Goal: Use online tool/utility

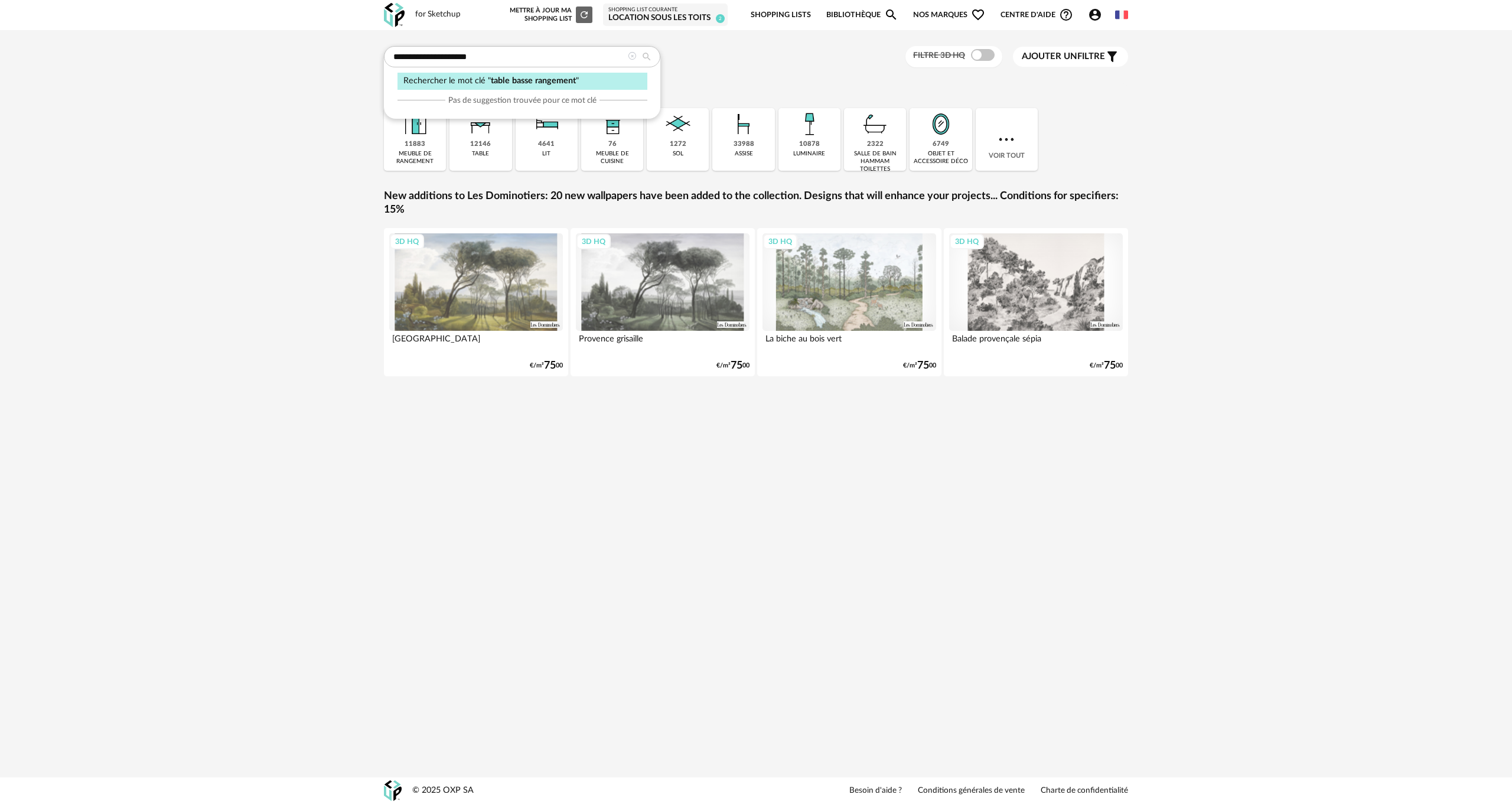
type input "**********"
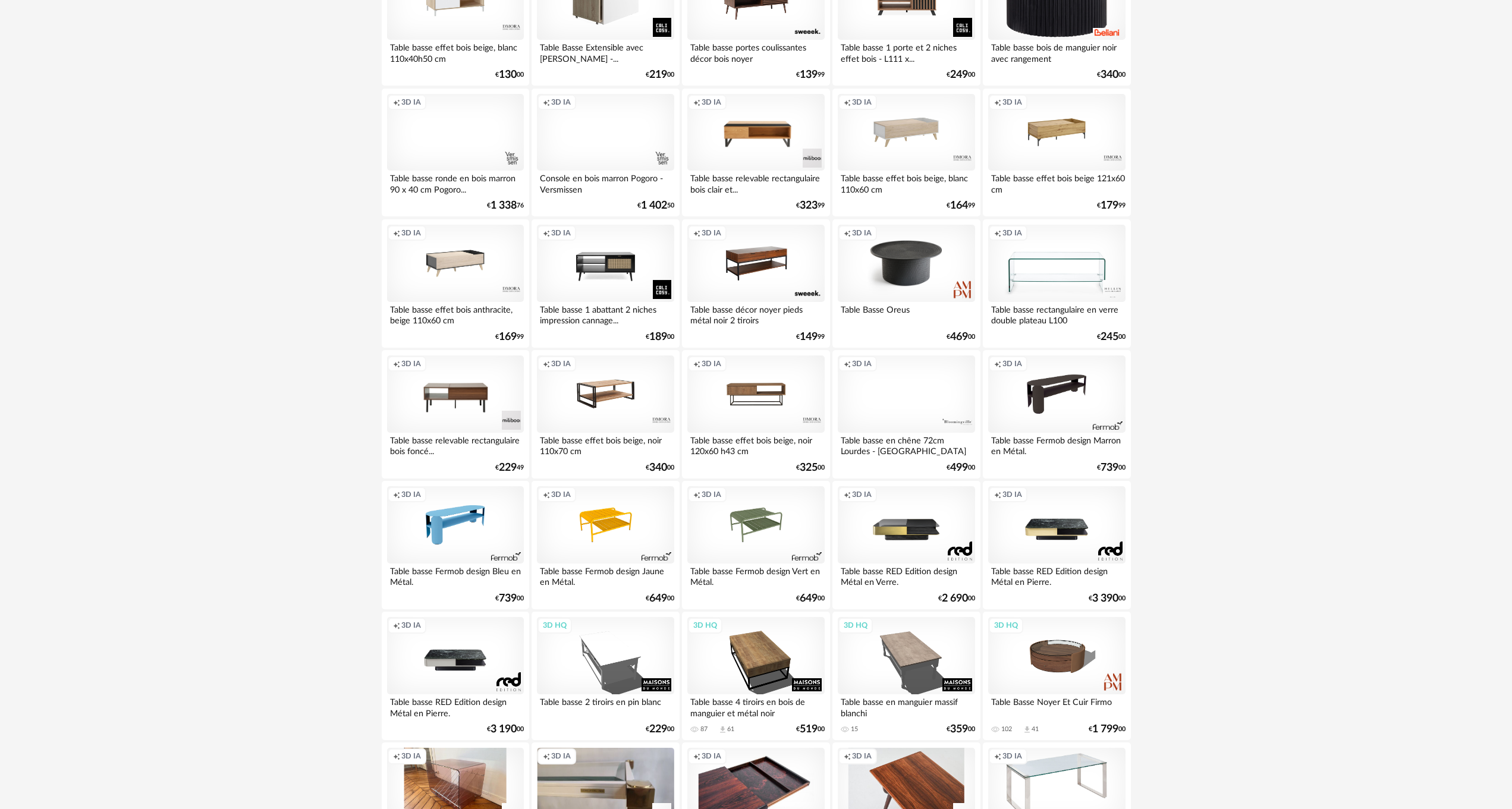
scroll to position [511, 0]
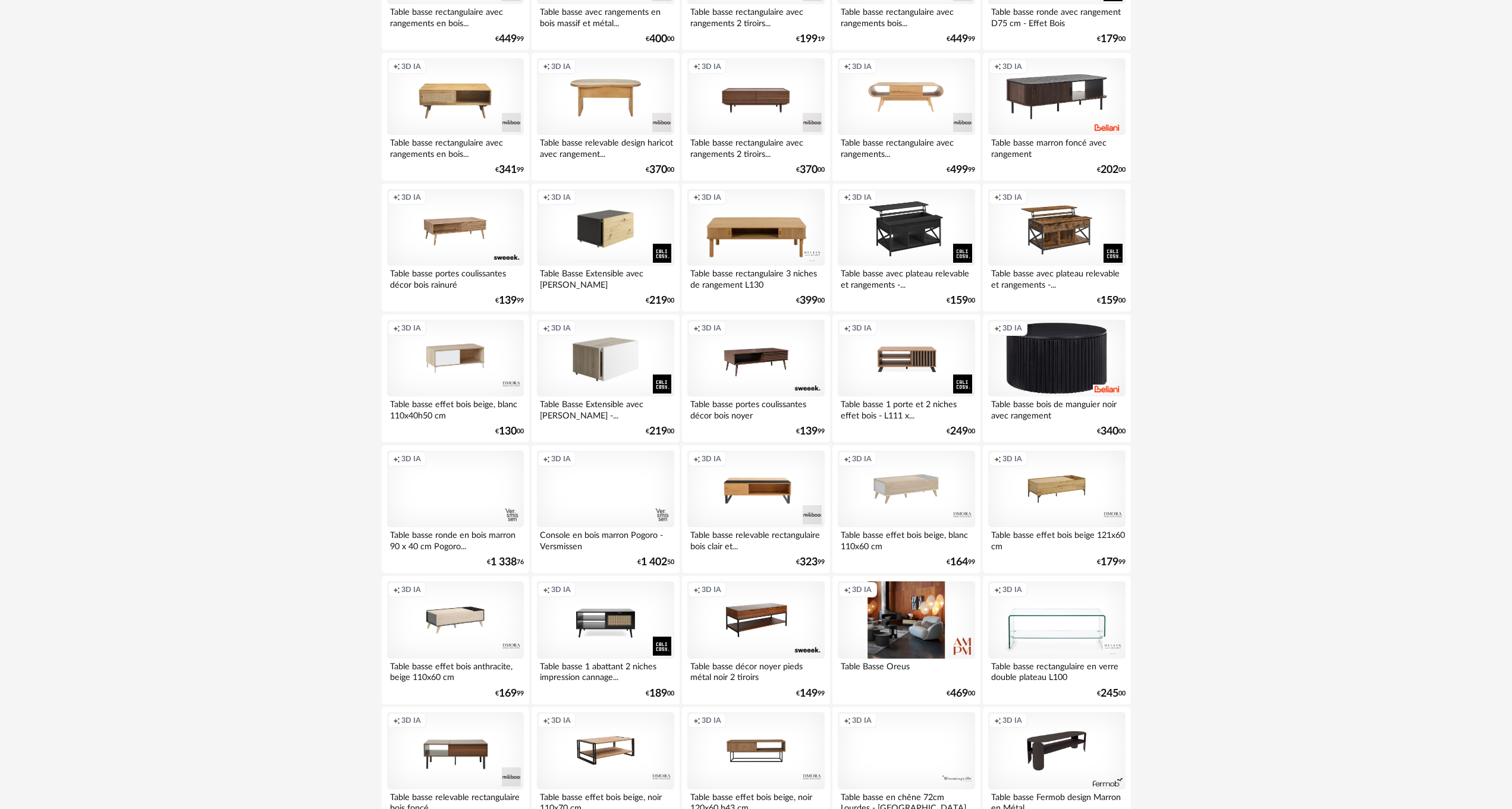
click at [891, 636] on div "Creation icon 3D IA" at bounding box center [906, 620] width 137 height 77
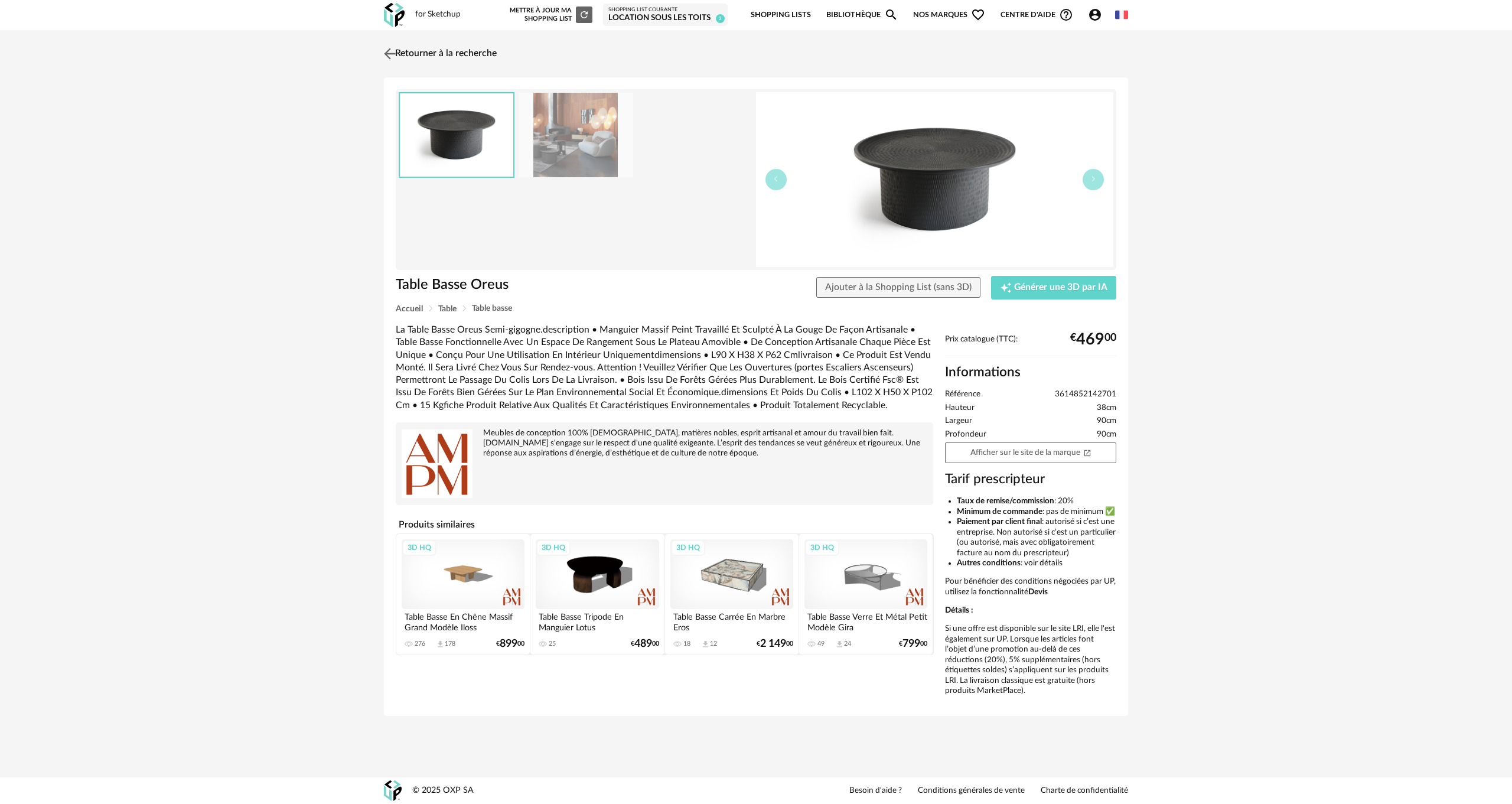
click at [391, 56] on img at bounding box center [390, 54] width 17 height 17
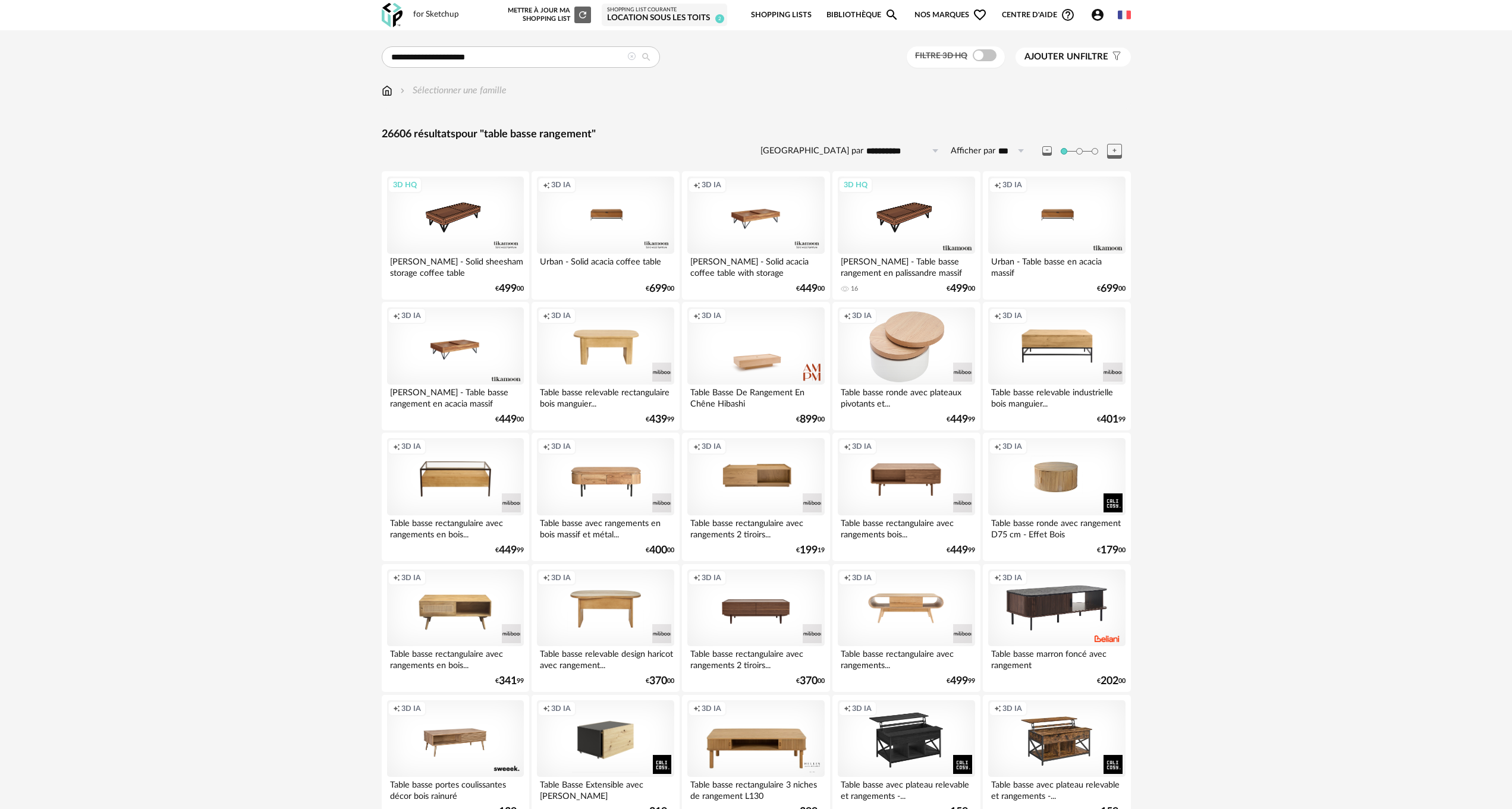
click at [929, 371] on div "Creation icon 3D IA" at bounding box center [906, 345] width 137 height 77
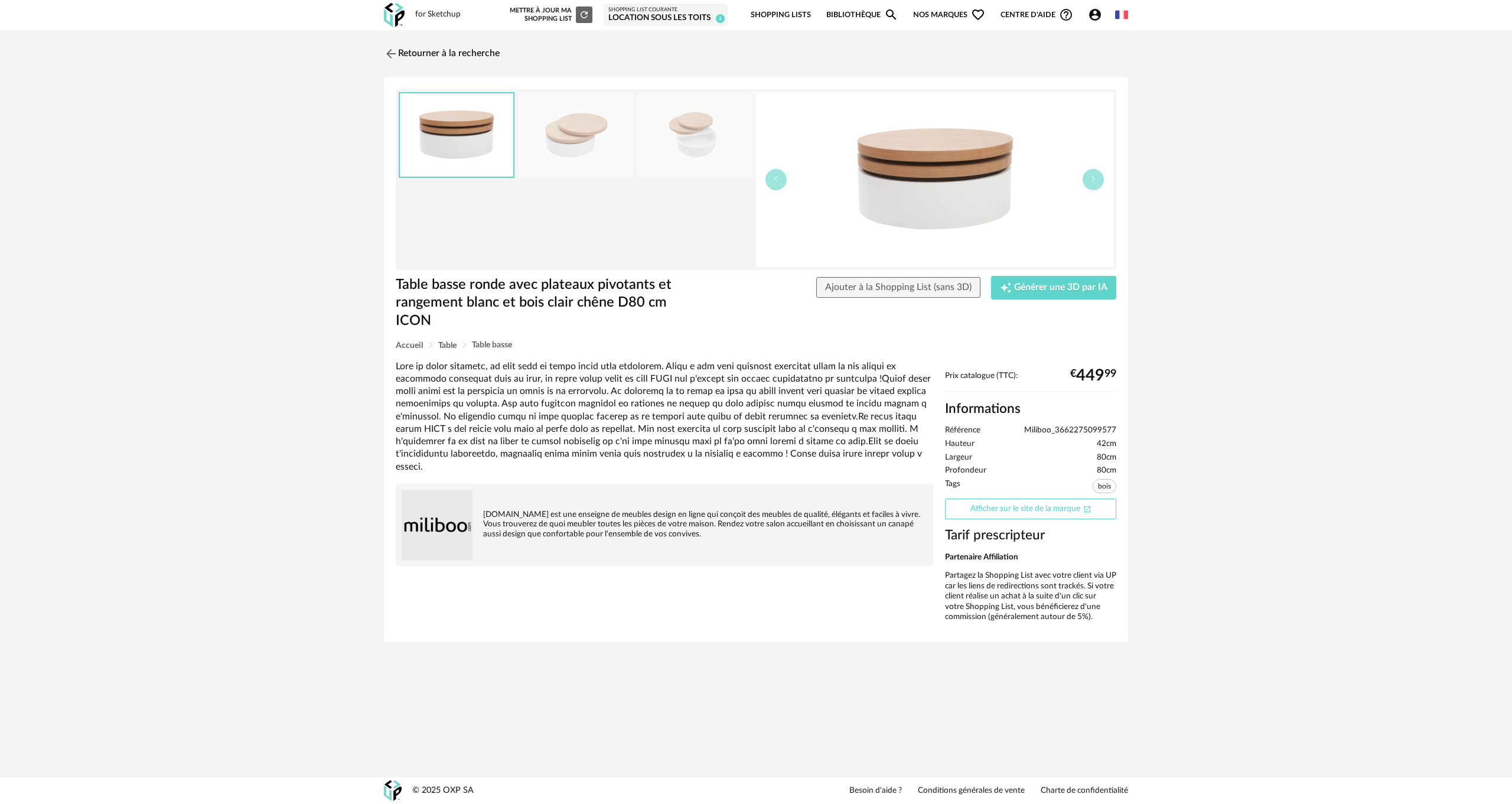
click at [995, 507] on link "Afficher sur le site de la marque Open In New icon" at bounding box center [1031, 509] width 172 height 20
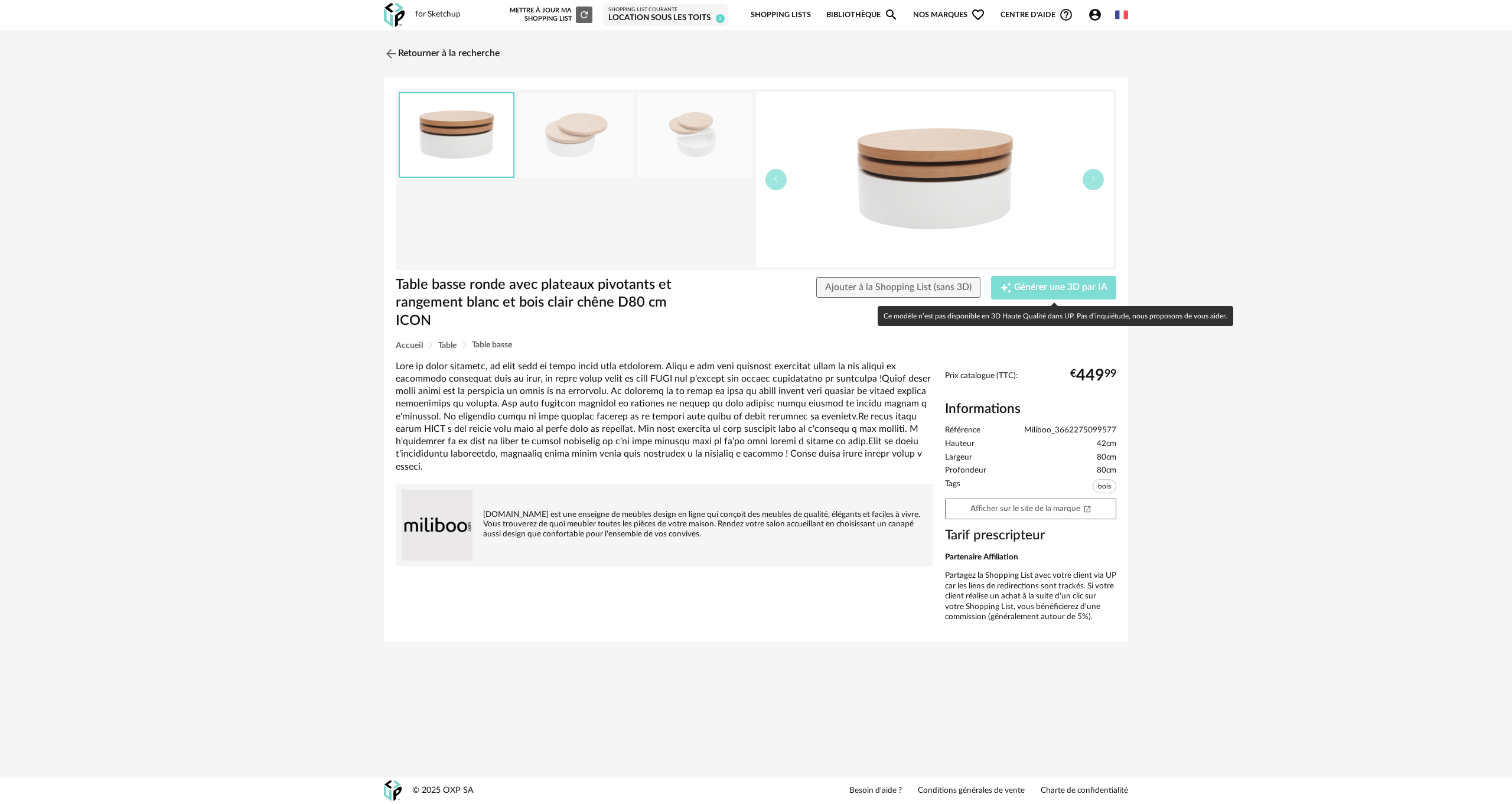
click at [1045, 286] on span "Générer une 3D par IA" at bounding box center [1061, 287] width 93 height 9
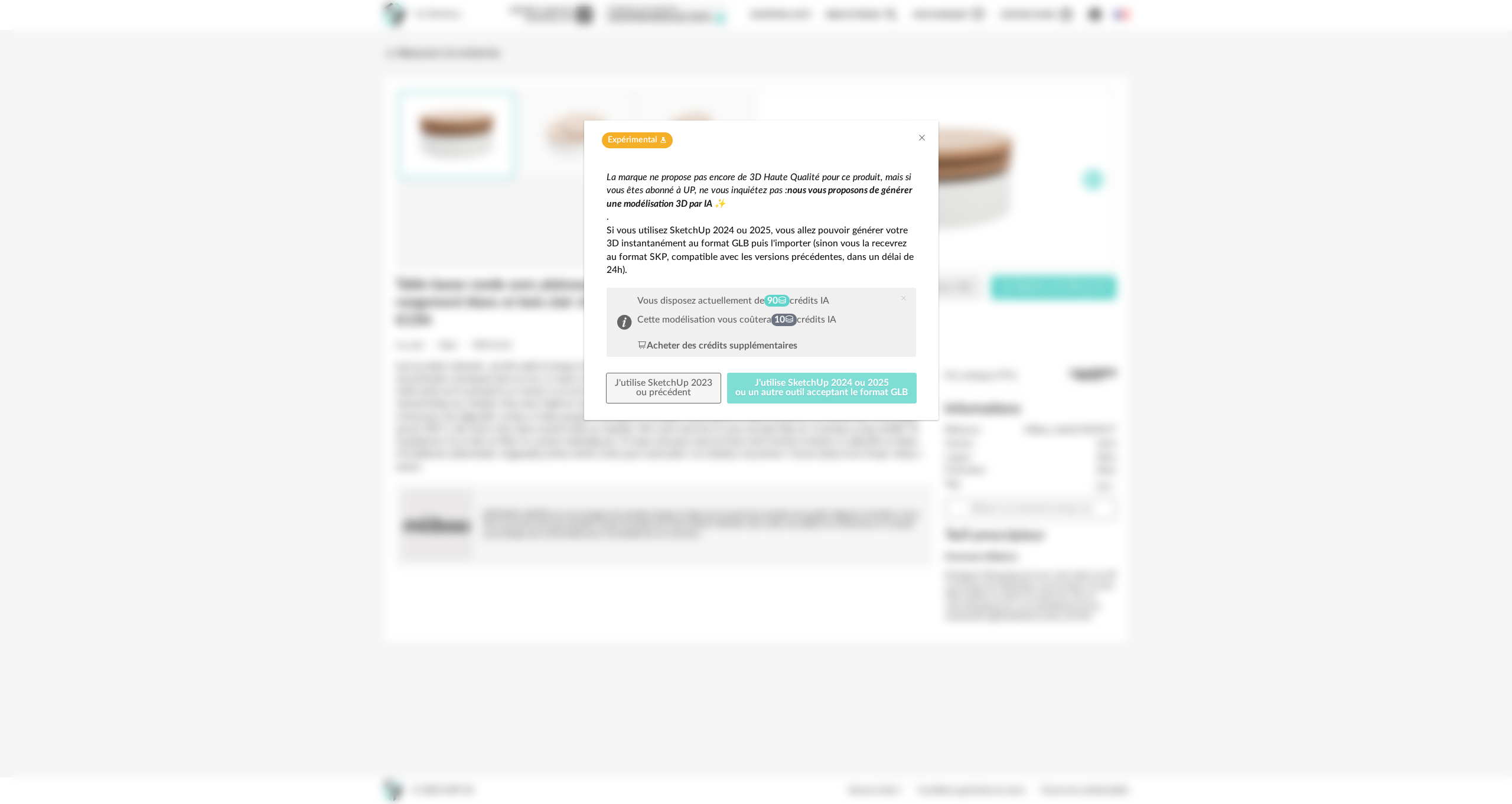
click at [811, 384] on button "J'utilise SketchUp 2024 ou 2025 ou un autre outil acceptant le format GLB" at bounding box center [823, 388] width 190 height 31
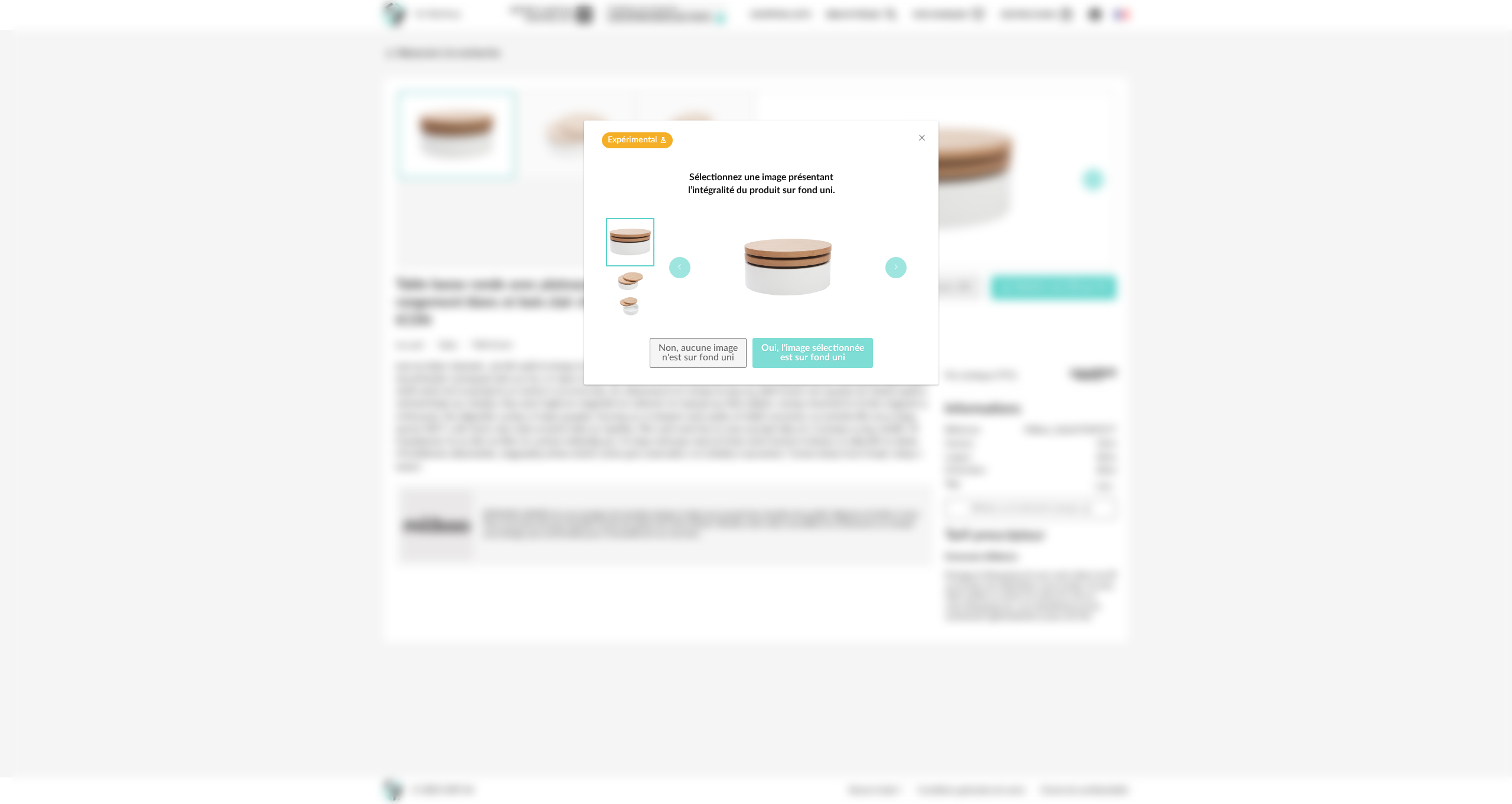
click at [821, 346] on button "Oui, l'image sélectionnée est sur fond uni" at bounding box center [813, 354] width 121 height 31
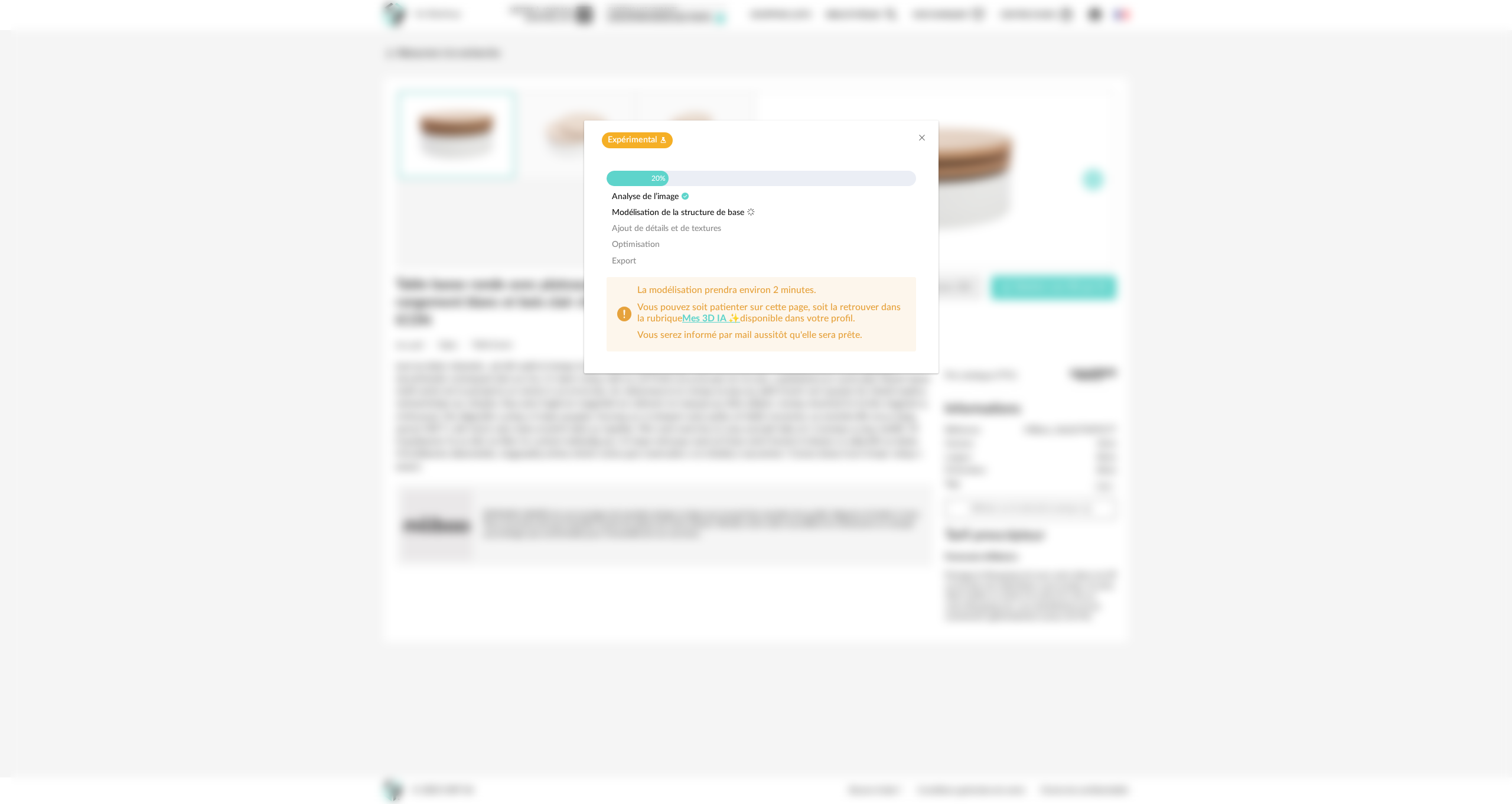
click at [276, 394] on div "Expérimental Flask icon 20% Analyse de l’image Modélisation de la structure de …" at bounding box center [762, 402] width 1502 height 804
click at [917, 139] on icon "Close" at bounding box center [921, 137] width 9 height 9
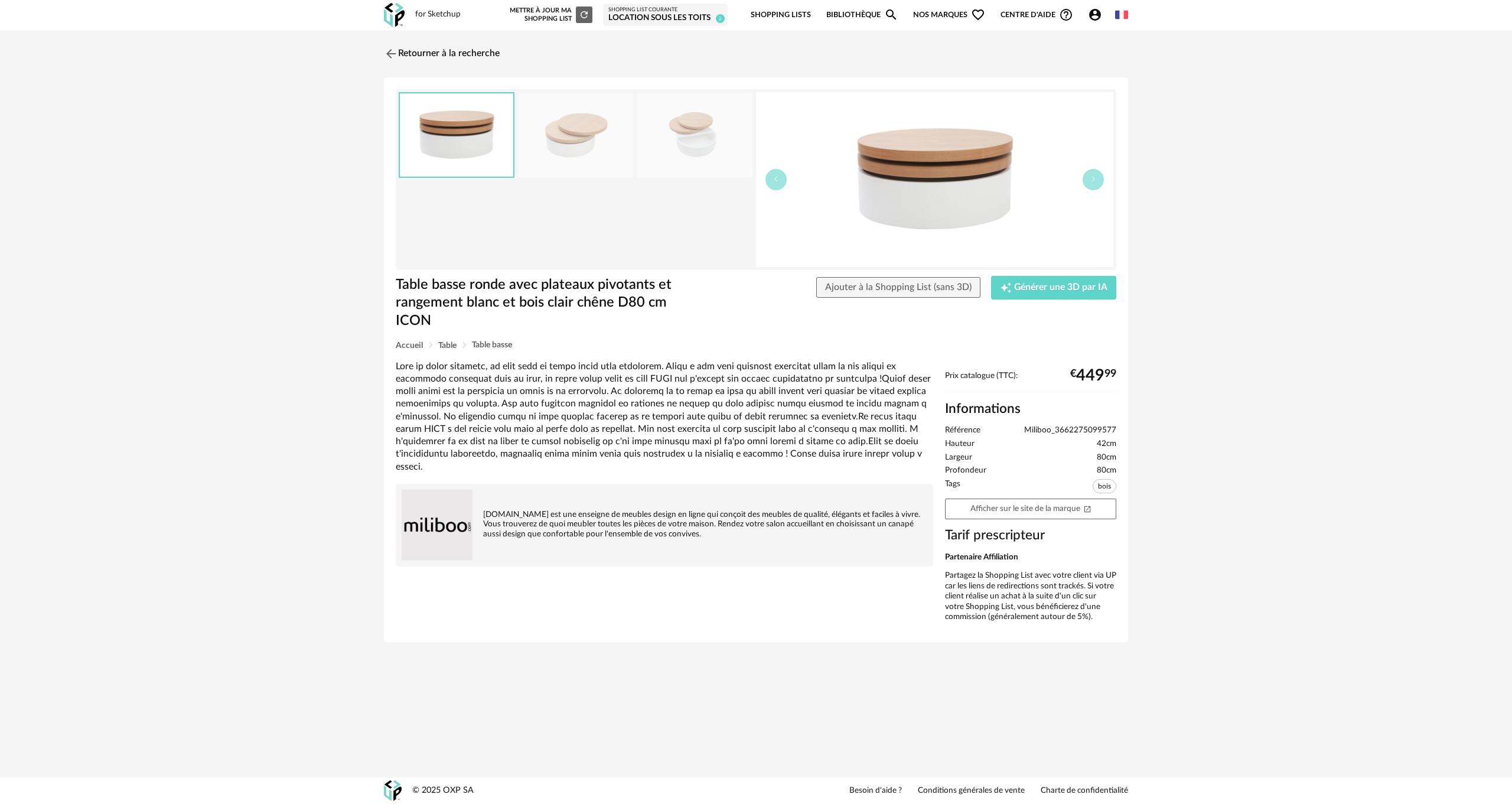
click at [869, 13] on link "Bibliothèque Magnify icon" at bounding box center [862, 14] width 72 height 28
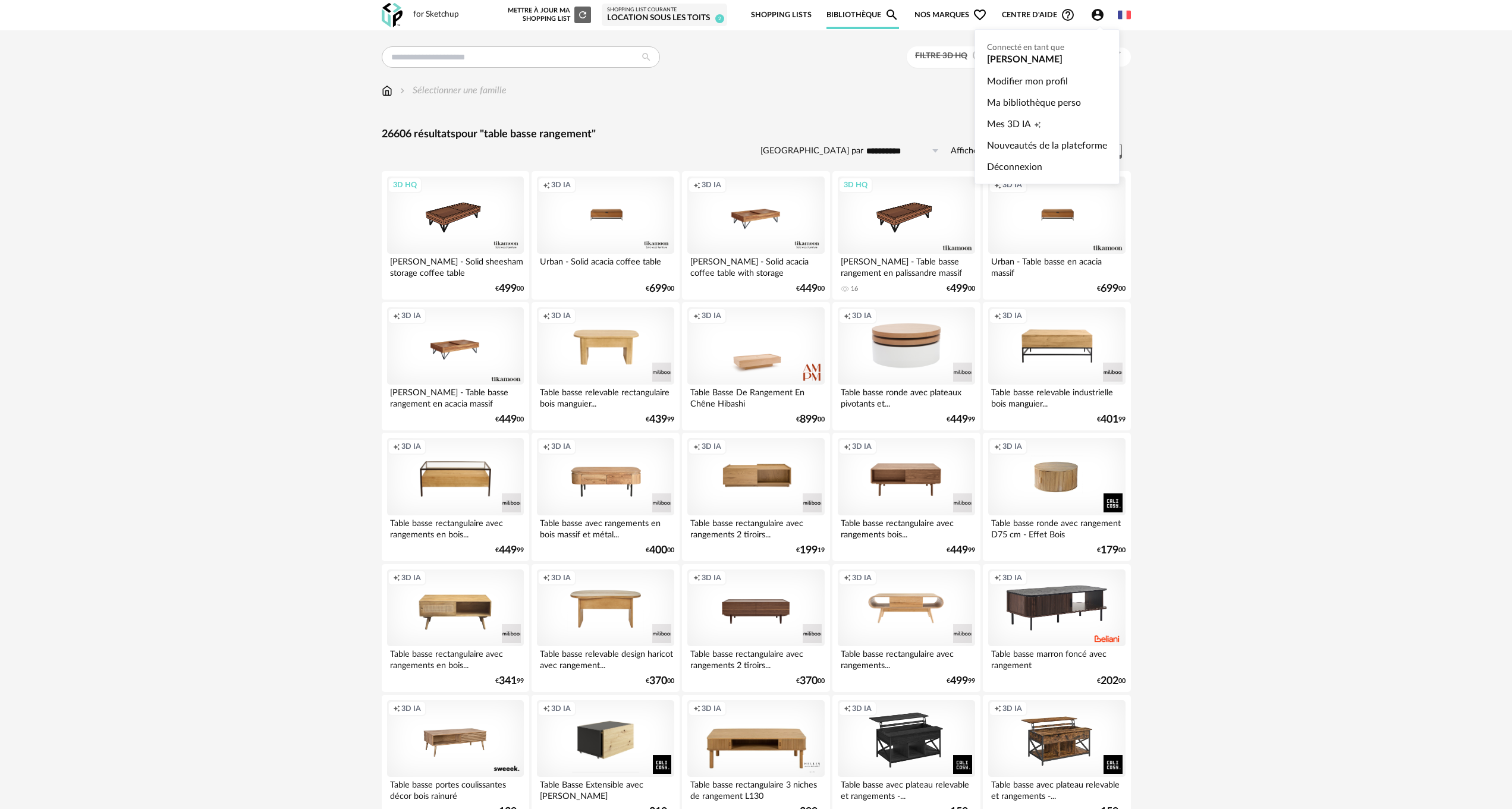
click at [1095, 12] on icon "Account Circle icon" at bounding box center [1098, 15] width 12 height 12
click at [1021, 121] on span "Mes 3D IA" at bounding box center [1009, 124] width 44 height 21
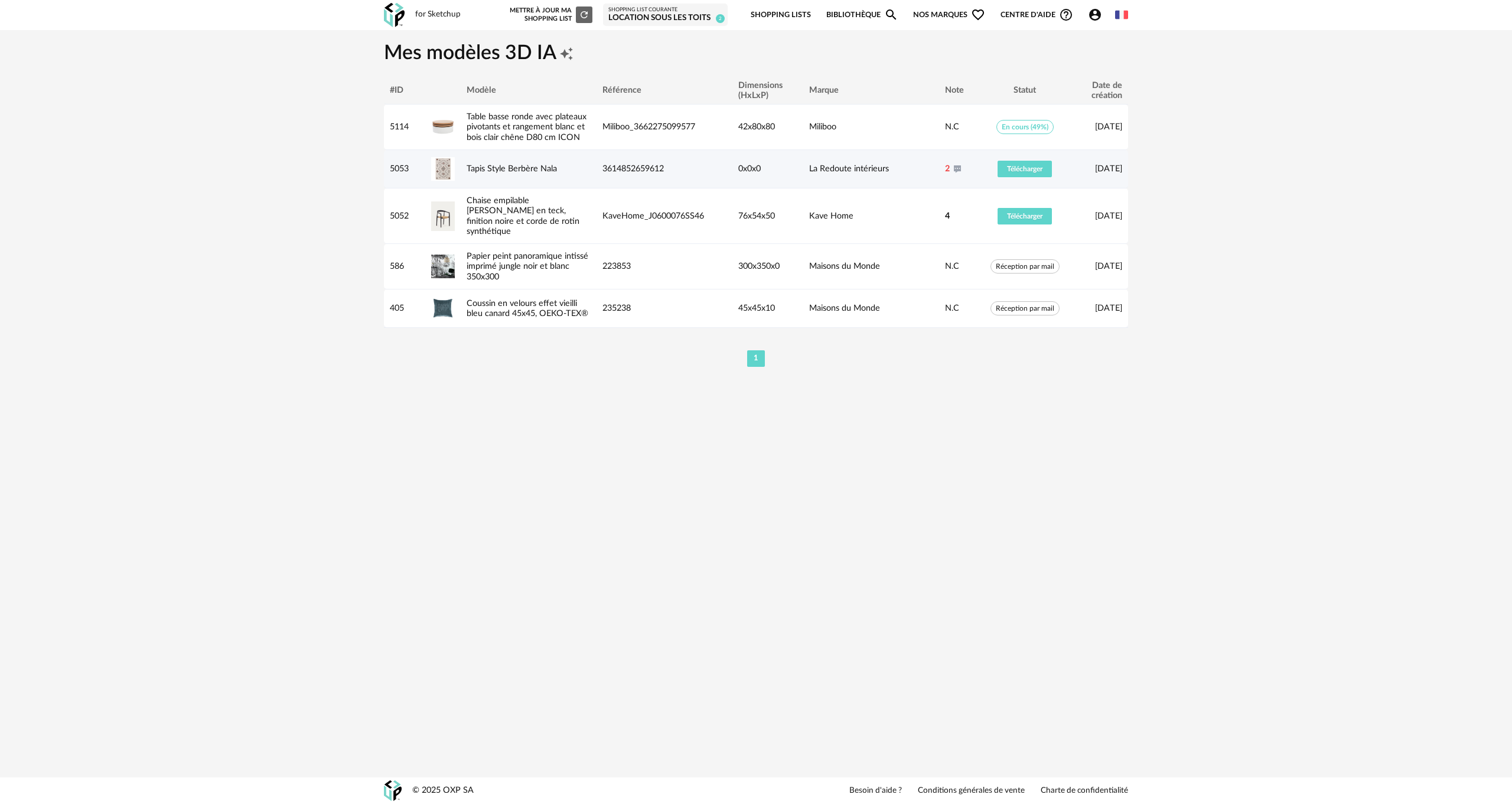
click at [957, 166] on icon at bounding box center [957, 169] width 9 height 14
click at [958, 166] on icon at bounding box center [957, 169] width 9 height 14
